Goal: Task Accomplishment & Management: Manage account settings

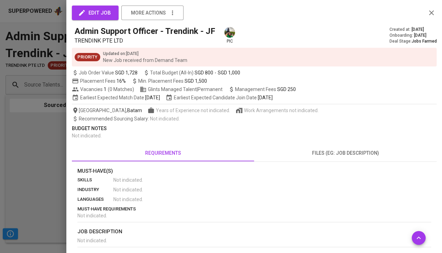
scroll to position [75, 0]
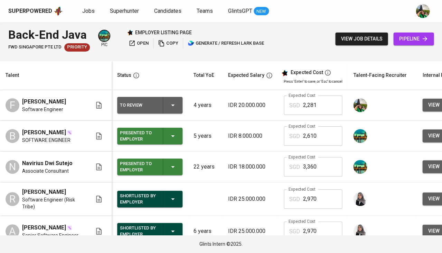
scroll to position [0, 143]
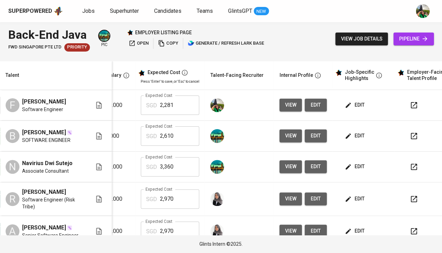
click at [332, 110] on td "edit" at bounding box center [363, 105] width 62 height 31
click at [332, 108] on td "edit" at bounding box center [363, 105] width 62 height 31
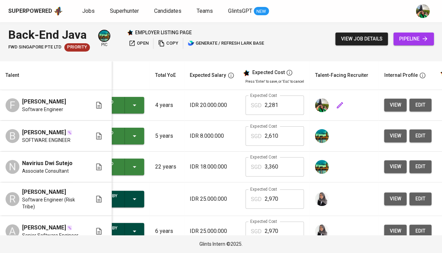
scroll to position [0, 44]
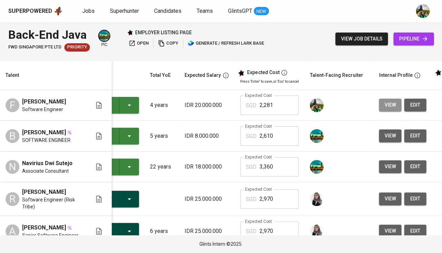
click at [379, 106] on button "view" at bounding box center [390, 105] width 22 height 13
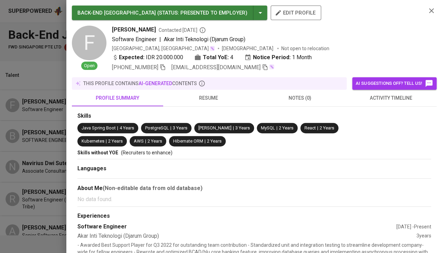
click at [262, 67] on icon "button" at bounding box center [265, 67] width 6 height 6
click at [433, 10] on icon "button" at bounding box center [431, 11] width 8 height 8
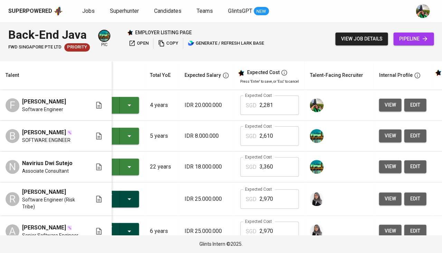
drag, startPoint x: 422, startPoint y: 43, endPoint x: 422, endPoint y: 39, distance: 3.8
click at [422, 39] on link "pipeline" at bounding box center [413, 38] width 40 height 13
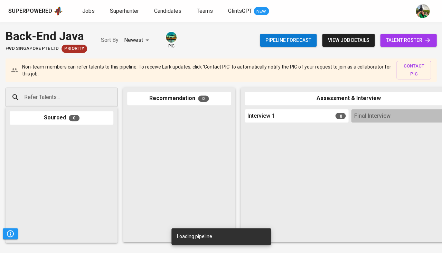
click at [96, 98] on div "Refer Talents..." at bounding box center [62, 96] width 112 height 19
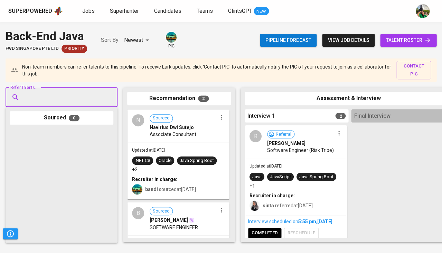
paste input "[EMAIL_ADDRESS][DOMAIN_NAME]"
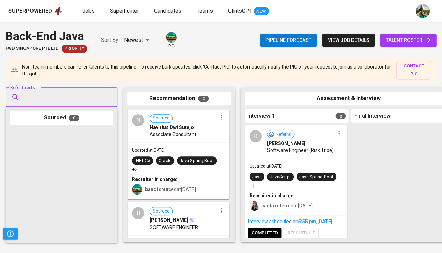
type input "[EMAIL_ADDRESS][DOMAIN_NAME]"
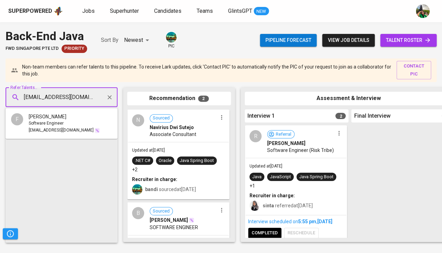
click at [73, 125] on div "Software Engineer" at bounding box center [64, 123] width 71 height 7
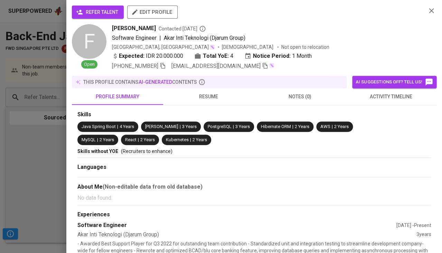
click at [92, 6] on button "refer talent" at bounding box center [98, 12] width 52 height 13
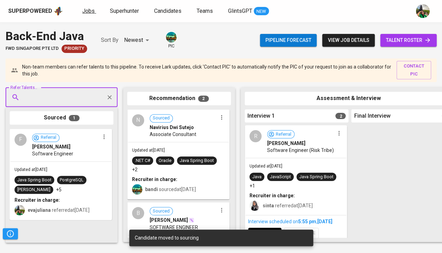
click at [88, 11] on span "Jobs" at bounding box center [88, 11] width 12 height 7
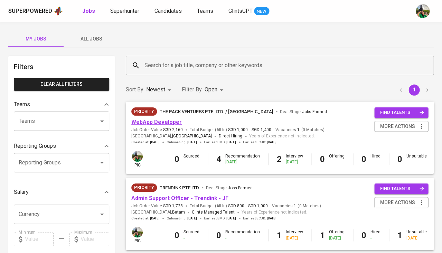
click at [163, 124] on link "WebApp Developer" at bounding box center [156, 122] width 50 height 7
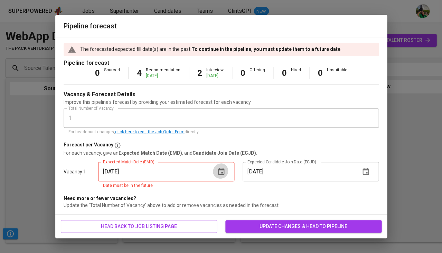
click at [223, 170] on icon "button" at bounding box center [221, 171] width 8 height 8
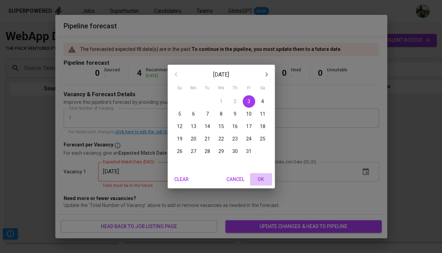
click at [261, 179] on span "OK" at bounding box center [261, 179] width 17 height 9
type input "[DATE]"
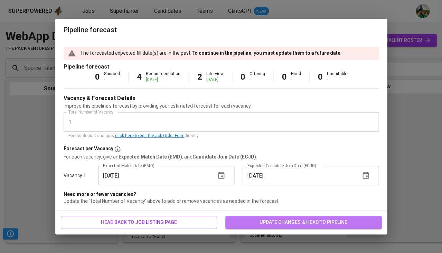
click at [259, 222] on span "update changes & head to pipeline" at bounding box center [303, 222] width 145 height 9
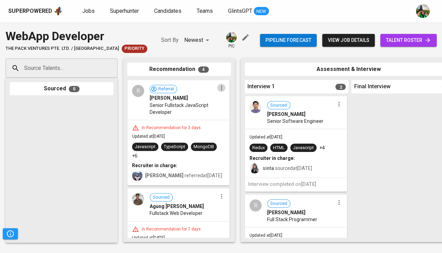
click at [221, 88] on icon "button" at bounding box center [221, 87] width 7 height 7
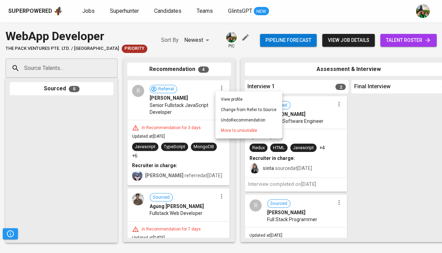
click at [233, 128] on span "Move to unsuitable" at bounding box center [239, 130] width 36 height 6
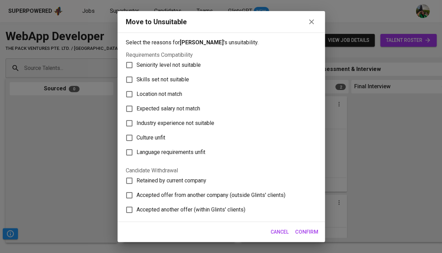
click at [160, 78] on span "Skills set not suitable" at bounding box center [163, 79] width 53 height 8
click at [137, 78] on input "Skills set not suitable" at bounding box center [129, 79] width 15 height 15
checkbox input "true"
click at [309, 233] on span "Confirm" at bounding box center [306, 231] width 23 height 9
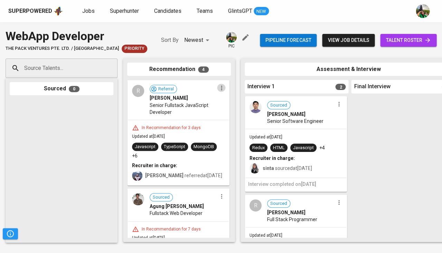
click at [218, 89] on icon "button" at bounding box center [221, 87] width 7 height 7
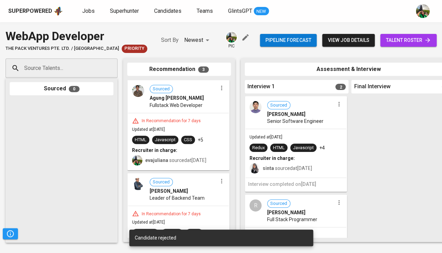
drag, startPoint x: 226, startPoint y: 120, endPoint x: 224, endPoint y: 128, distance: 8.1
click at [224, 128] on div "In Recommendation for 7 days Updated at [DATE] HTML Javascript CSS +5 Recruiter…" at bounding box center [178, 141] width 101 height 57
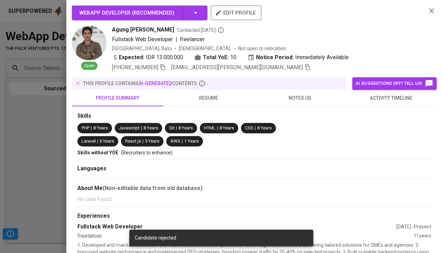
click at [7, 128] on div at bounding box center [221, 126] width 442 height 253
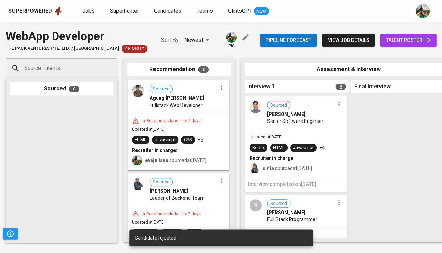
click at [219, 87] on icon "button" at bounding box center [221, 87] width 7 height 7
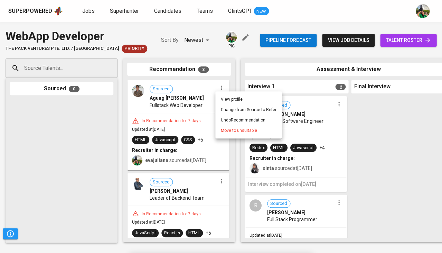
click at [232, 129] on span "Move to unsuitable" at bounding box center [239, 130] width 36 height 6
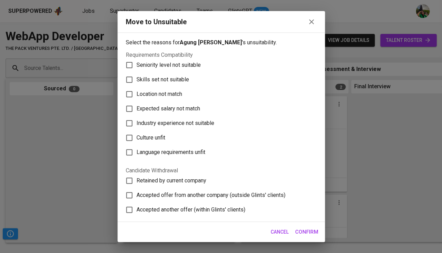
click at [158, 75] on span "Skills set not suitable" at bounding box center [163, 79] width 53 height 8
click at [137, 74] on input "Skills set not suitable" at bounding box center [129, 79] width 15 height 15
checkbox input "true"
click at [304, 228] on span "Confirm" at bounding box center [306, 231] width 23 height 9
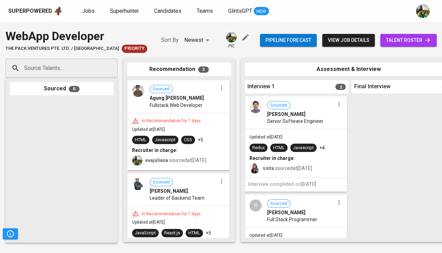
click at [221, 89] on icon "button" at bounding box center [221, 88] width 1 height 4
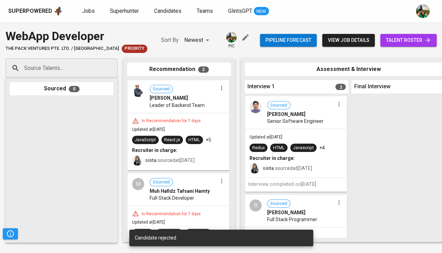
click at [221, 90] on icon "button" at bounding box center [221, 87] width 7 height 7
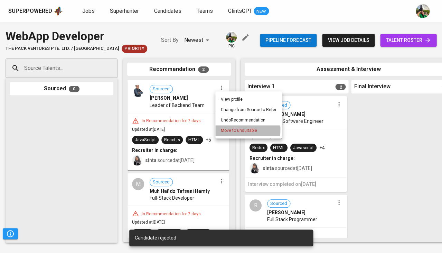
click at [221, 129] on span "Move to unsuitable" at bounding box center [239, 130] width 36 height 6
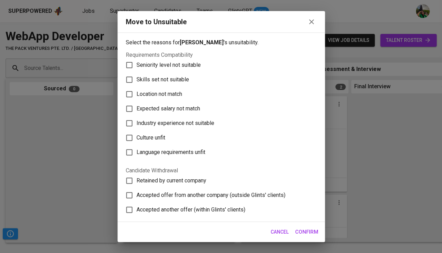
click at [165, 75] on span "Skills set not suitable" at bounding box center [163, 79] width 53 height 8
click at [137, 73] on input "Skills set not suitable" at bounding box center [129, 79] width 15 height 15
checkbox input "true"
click at [304, 228] on span "Confirm" at bounding box center [306, 231] width 23 height 9
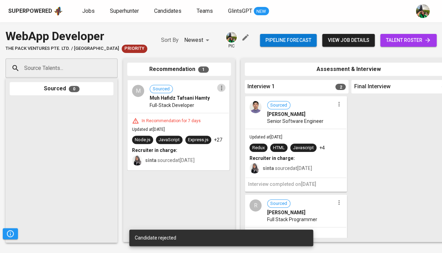
click at [221, 88] on icon "button" at bounding box center [221, 87] width 7 height 7
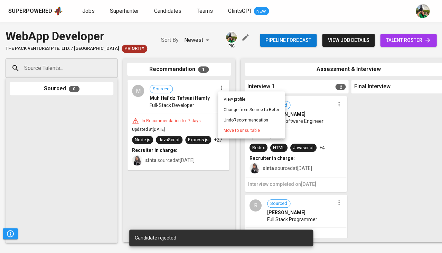
click at [221, 131] on li "Move to unsuitable" at bounding box center [251, 130] width 67 height 10
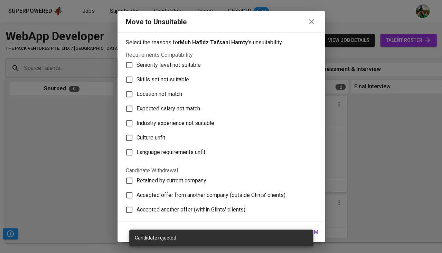
click at [169, 77] on span "Skills set not suitable" at bounding box center [163, 79] width 53 height 8
click at [137, 77] on input "Skills set not suitable" at bounding box center [129, 79] width 15 height 15
checkbox input "true"
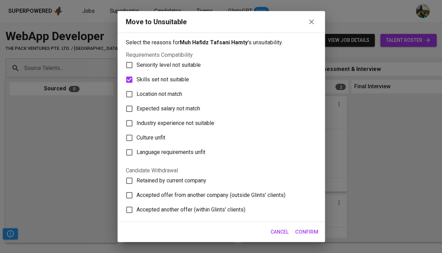
click at [310, 230] on body "Superpowered Jobs Superhunter Candidates Teams GlintsGPT NEW Pipeline Triggers …" at bounding box center [221, 126] width 442 height 253
click at [307, 232] on span "Confirm" at bounding box center [306, 231] width 23 height 9
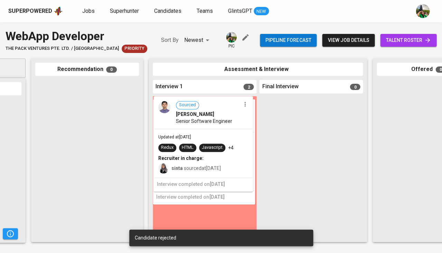
scroll to position [0, 92]
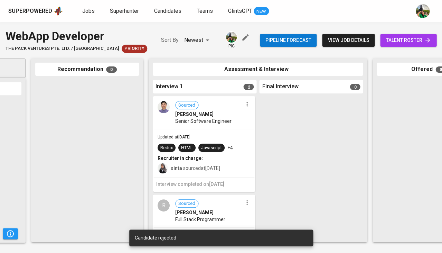
click at [245, 106] on icon "button" at bounding box center [247, 104] width 7 height 7
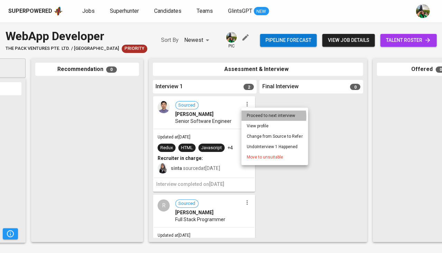
click at [260, 116] on li "Proceed to next interview" at bounding box center [274, 115] width 67 height 10
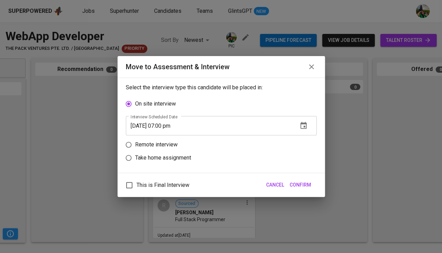
click at [168, 155] on p "Take home assignment" at bounding box center [163, 157] width 56 height 8
click at [135, 155] on input "Take home assignment" at bounding box center [128, 157] width 13 height 13
radio input "true"
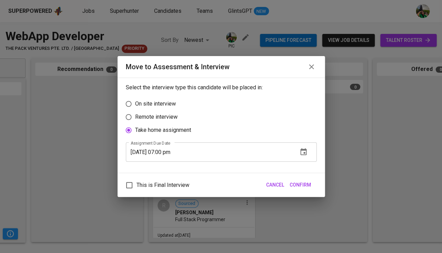
click at [307, 151] on icon "button" at bounding box center [303, 152] width 8 height 8
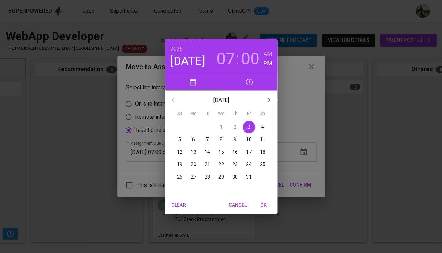
click at [194, 142] on p "6" at bounding box center [193, 139] width 3 height 7
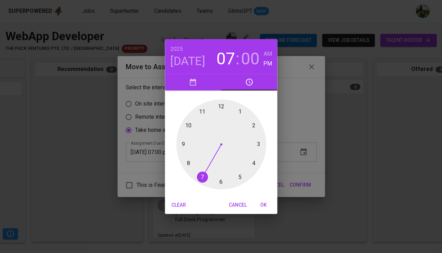
click at [241, 175] on div at bounding box center [221, 144] width 90 height 90
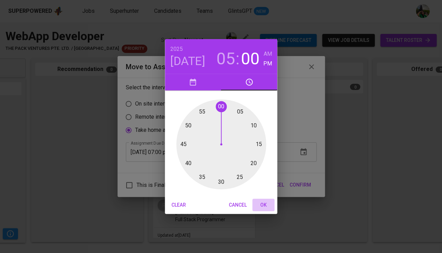
click at [265, 204] on span "OK" at bounding box center [263, 204] width 17 height 9
type input "[DATE] 05:00 pm"
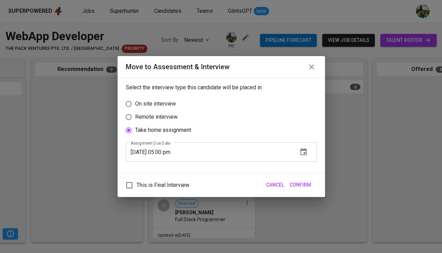
click at [299, 185] on span "Confirm" at bounding box center [300, 184] width 21 height 9
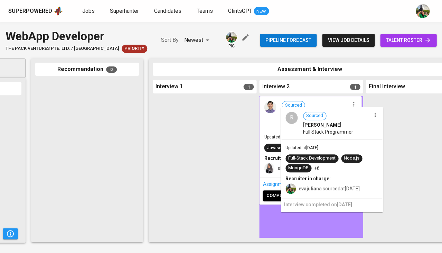
drag, startPoint x: 198, startPoint y: 165, endPoint x: 317, endPoint y: 170, distance: 119.7
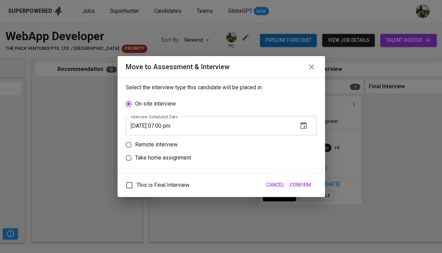
click at [266, 161] on label "Take home assignment" at bounding box center [216, 157] width 189 height 13
click at [135, 161] on input "Take home assignment" at bounding box center [128, 157] width 13 height 13
radio input "true"
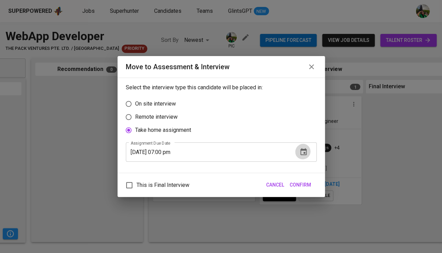
click at [308, 151] on button "button" at bounding box center [303, 151] width 17 height 17
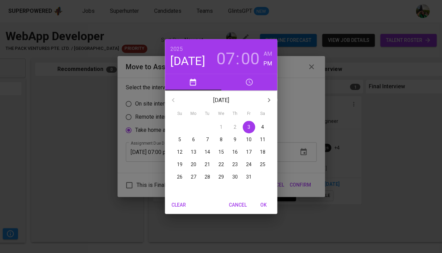
click at [189, 140] on span "6" at bounding box center [193, 139] width 12 height 7
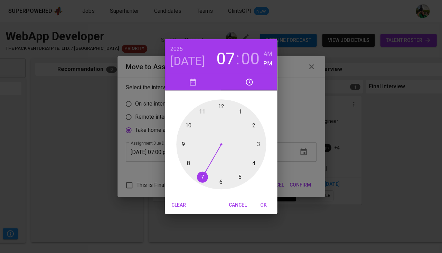
click at [238, 176] on div at bounding box center [221, 144] width 90 height 90
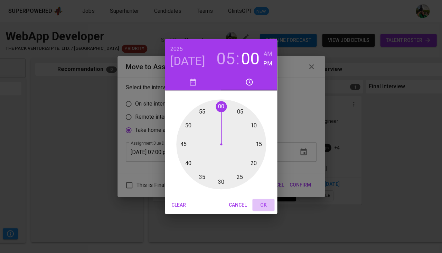
click at [261, 206] on span "OK" at bounding box center [263, 204] width 17 height 9
type input "[DATE] 05:00 pm"
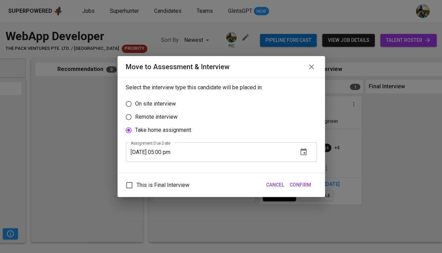
click at [302, 180] on span "Confirm" at bounding box center [300, 184] width 21 height 9
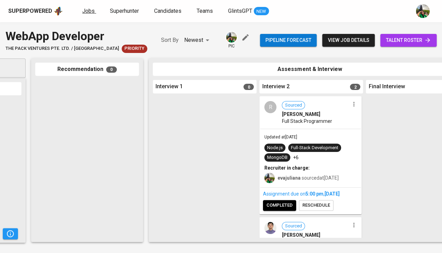
click at [87, 14] on span "Jobs" at bounding box center [88, 11] width 12 height 7
